Goal: Find contact information: Find contact information

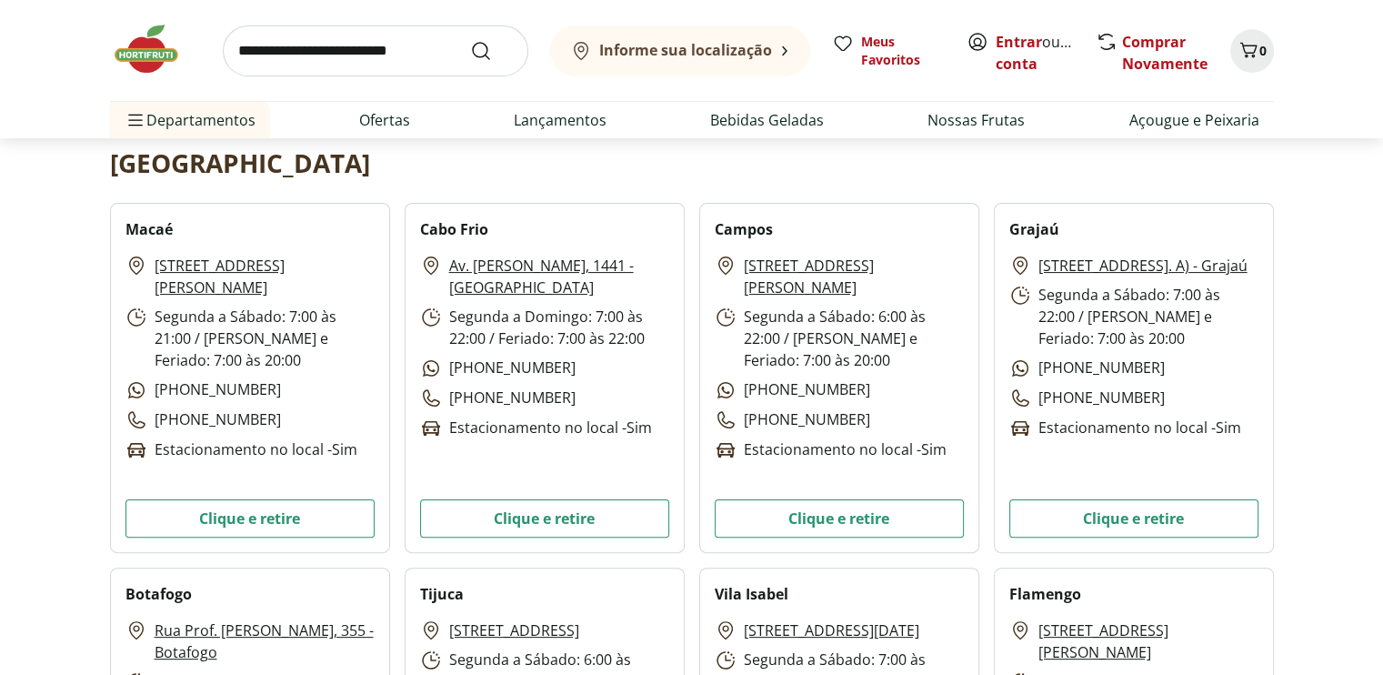
scroll to position [637, 0]
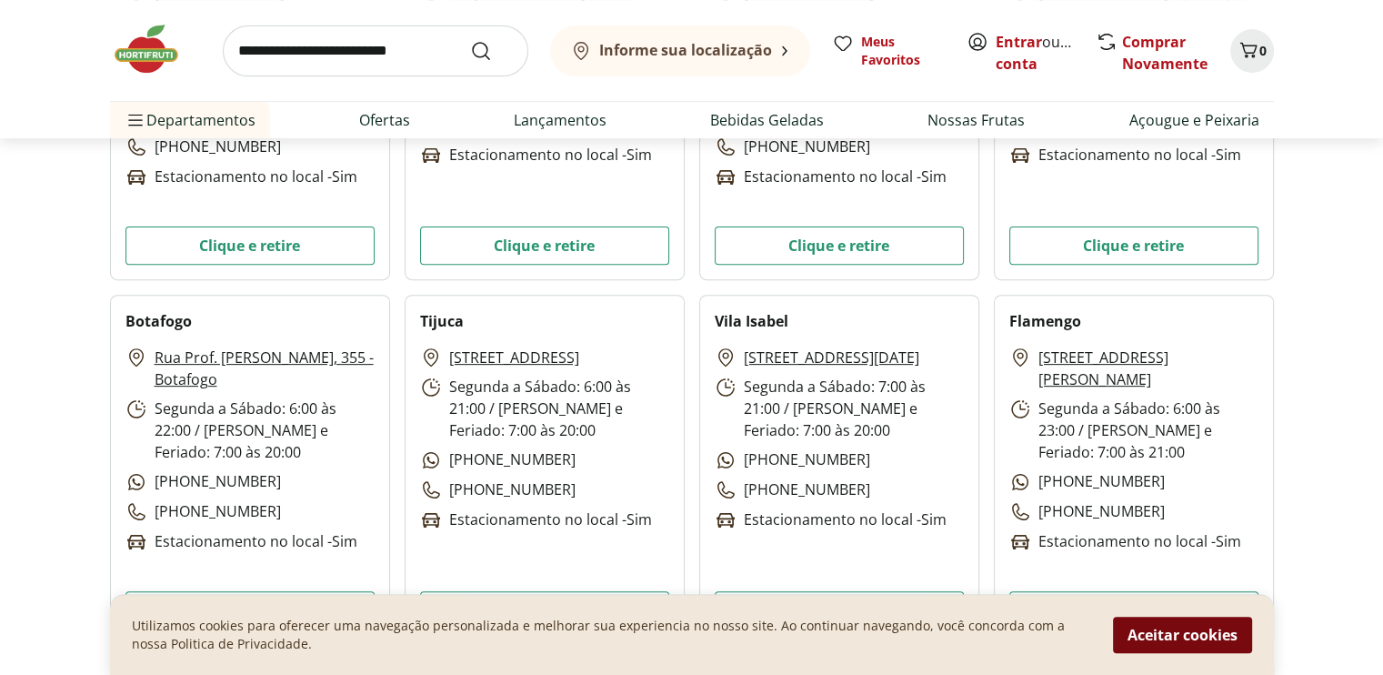
click at [1201, 619] on button "Aceitar cookies" at bounding box center [1182, 635] width 139 height 36
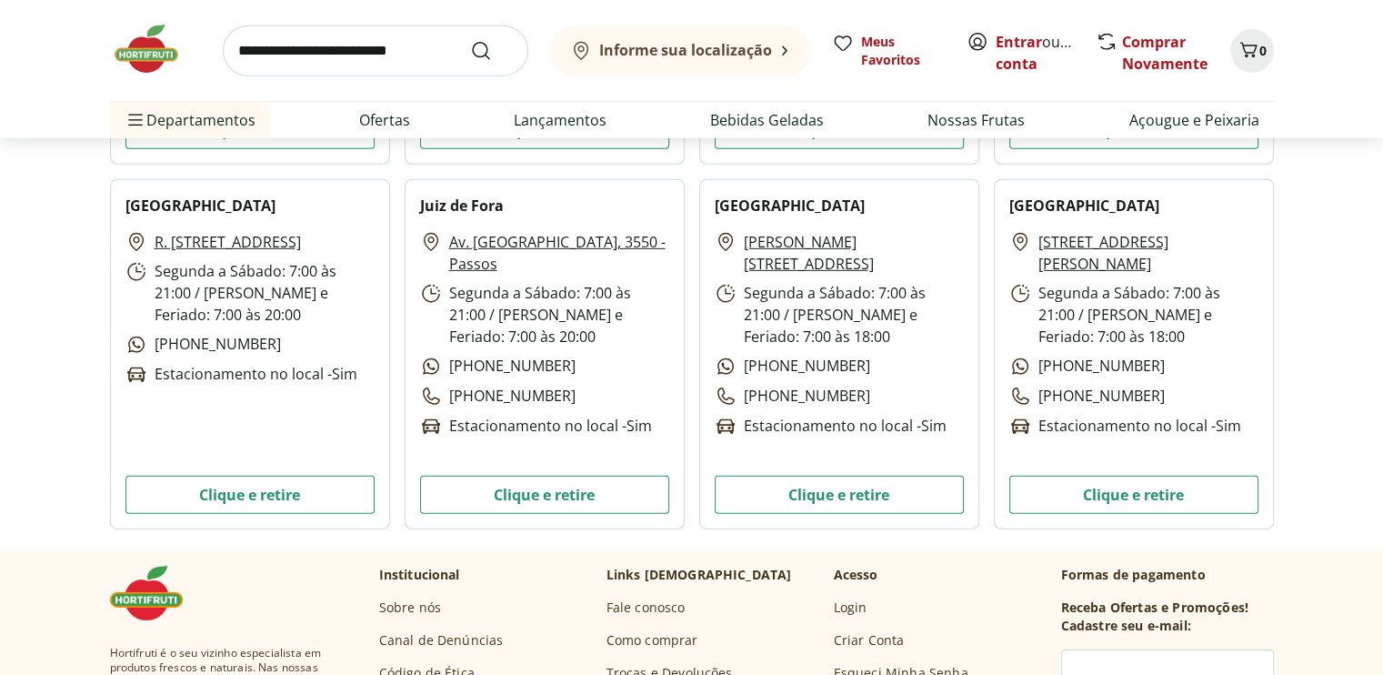
scroll to position [5730, 0]
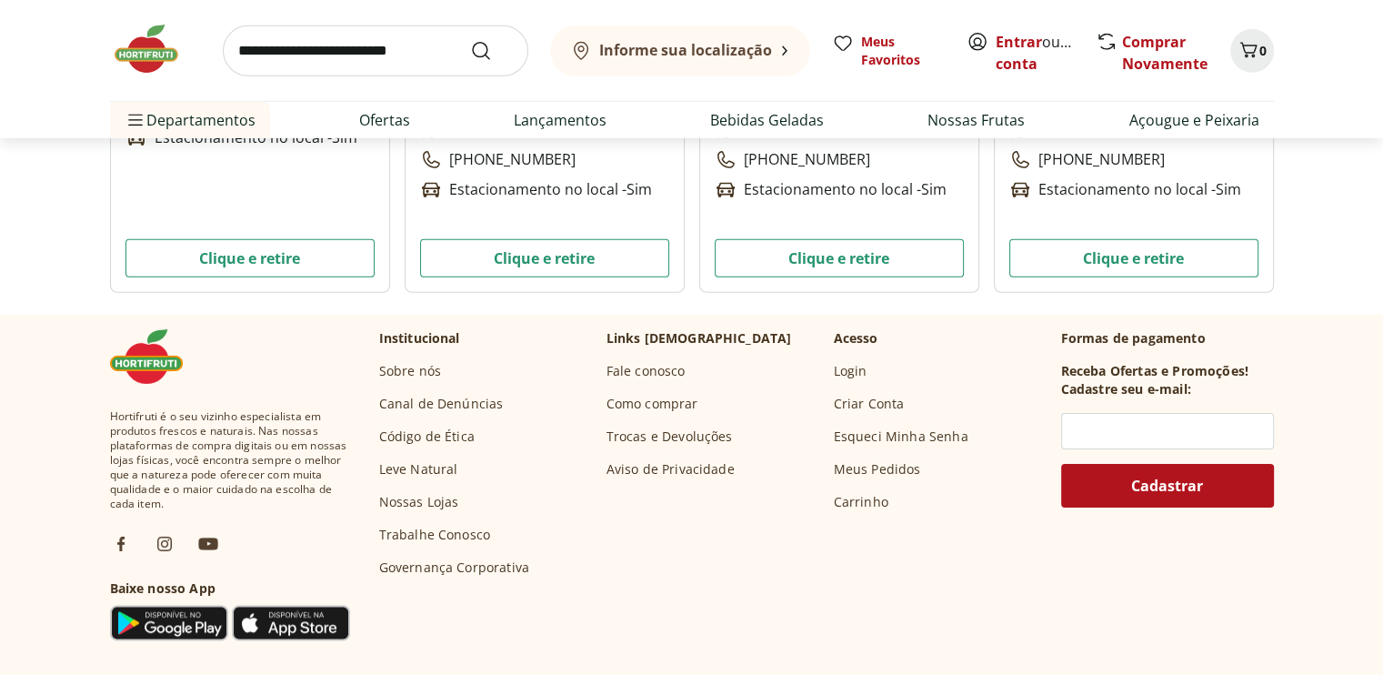
click at [466, 406] on link "Canal de Denúncias" at bounding box center [441, 404] width 125 height 18
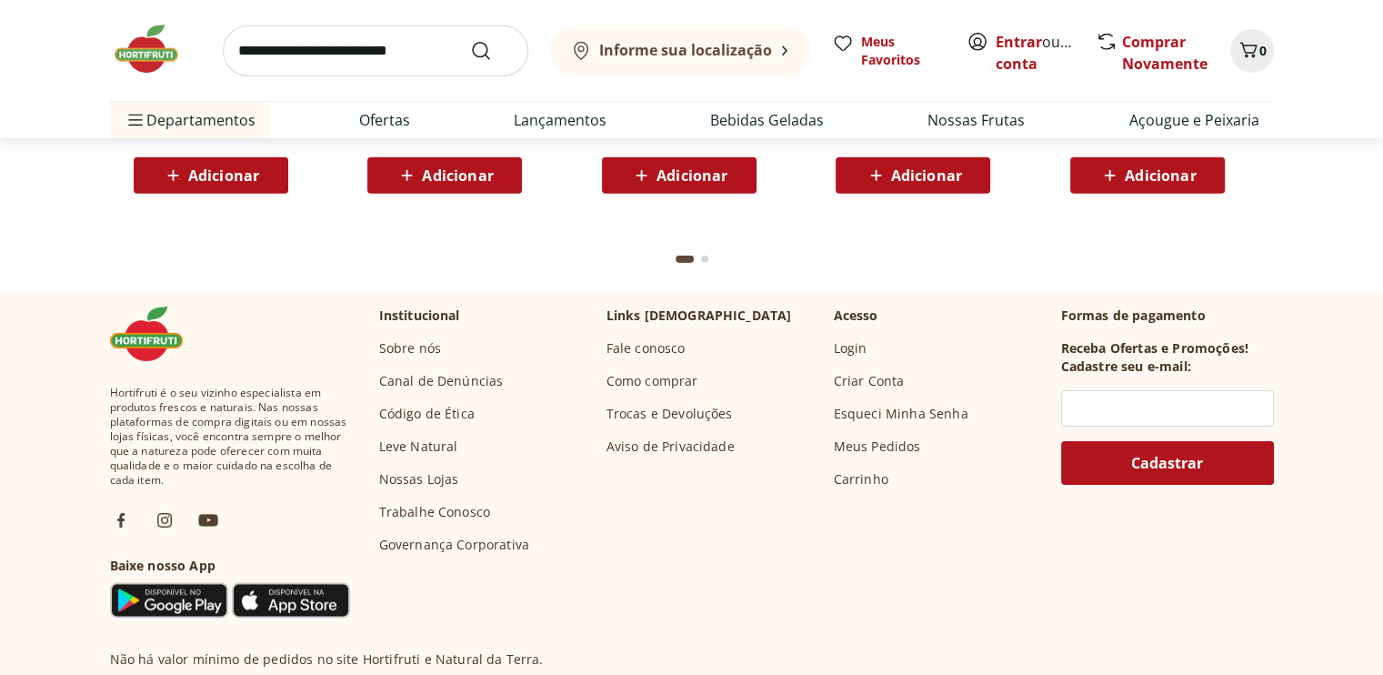
scroll to position [5741, 0]
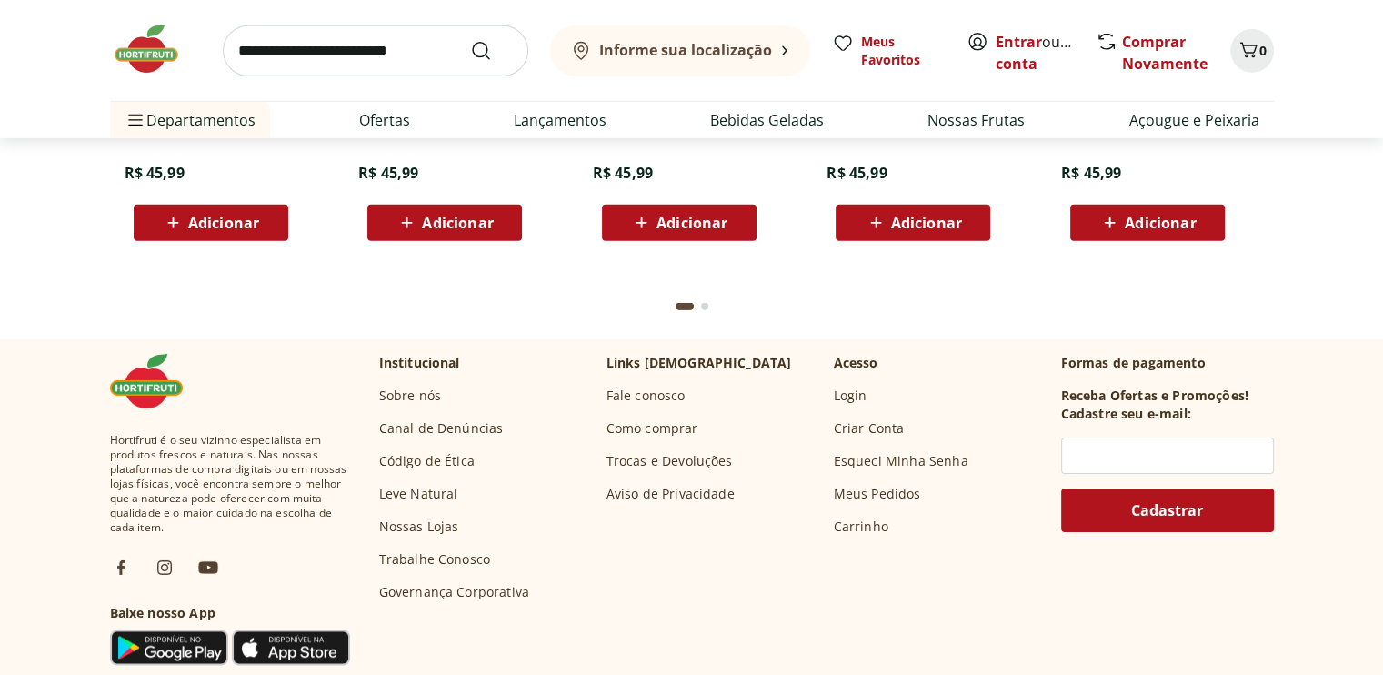
click at [651, 394] on link "Fale conosco" at bounding box center [646, 396] width 79 height 18
